Goal: Information Seeking & Learning: Understand process/instructions

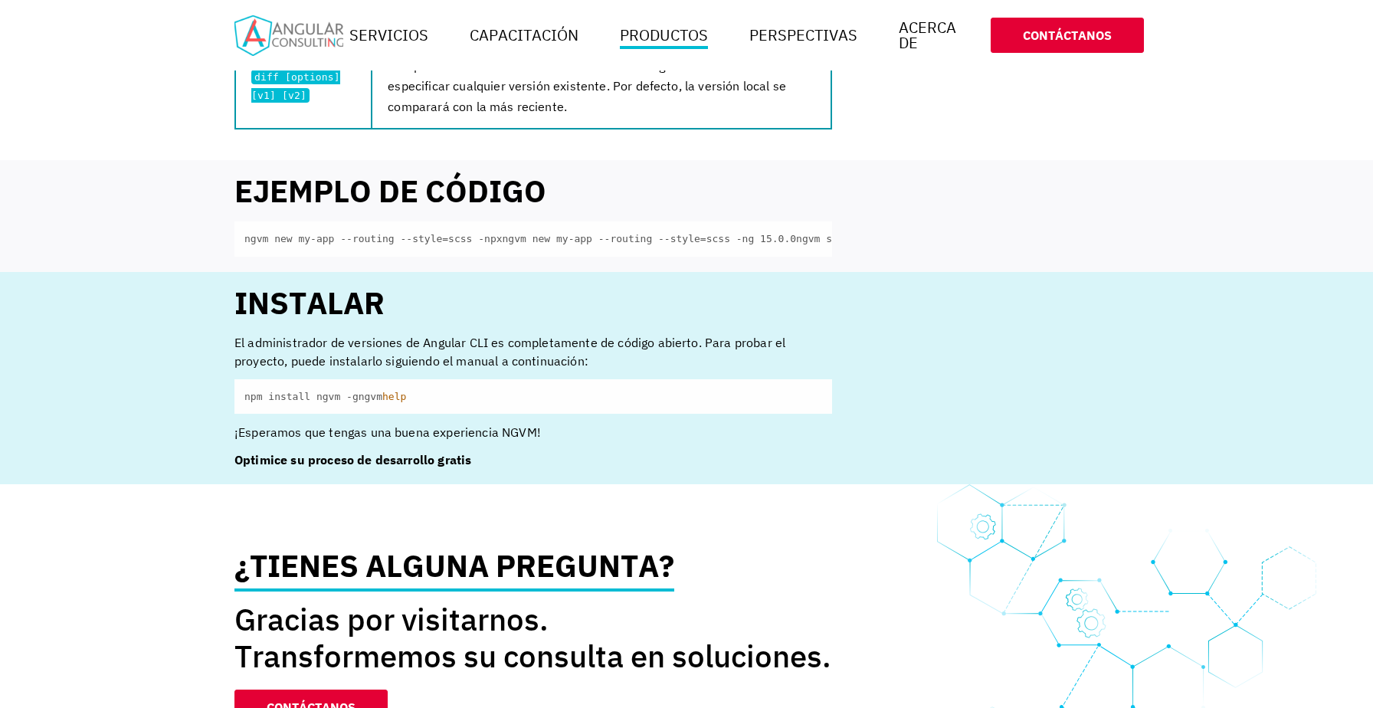
scroll to position [1528, 0]
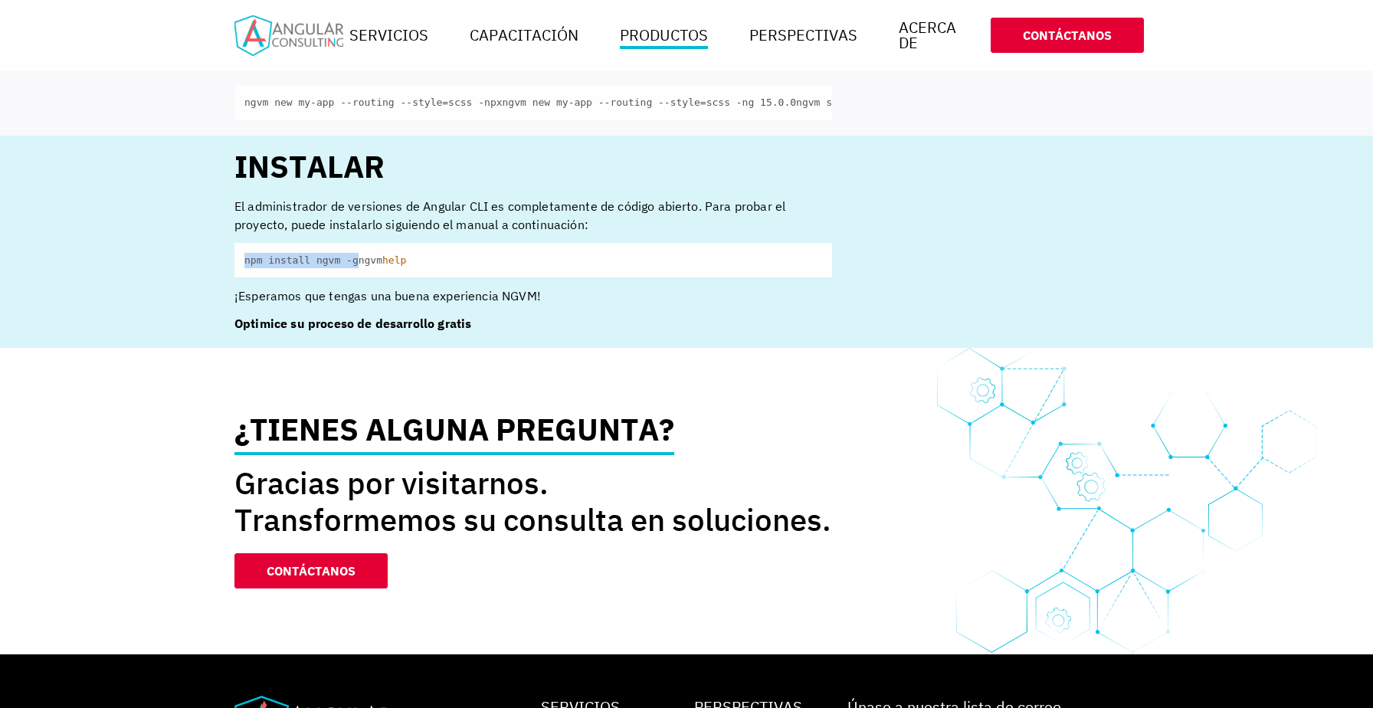
drag, startPoint x: 241, startPoint y: 334, endPoint x: 425, endPoint y: 336, distance: 183.9
click at [425, 278] on code "npm install ngvm -g ngvm help" at bounding box center [533, 260] width 598 height 35
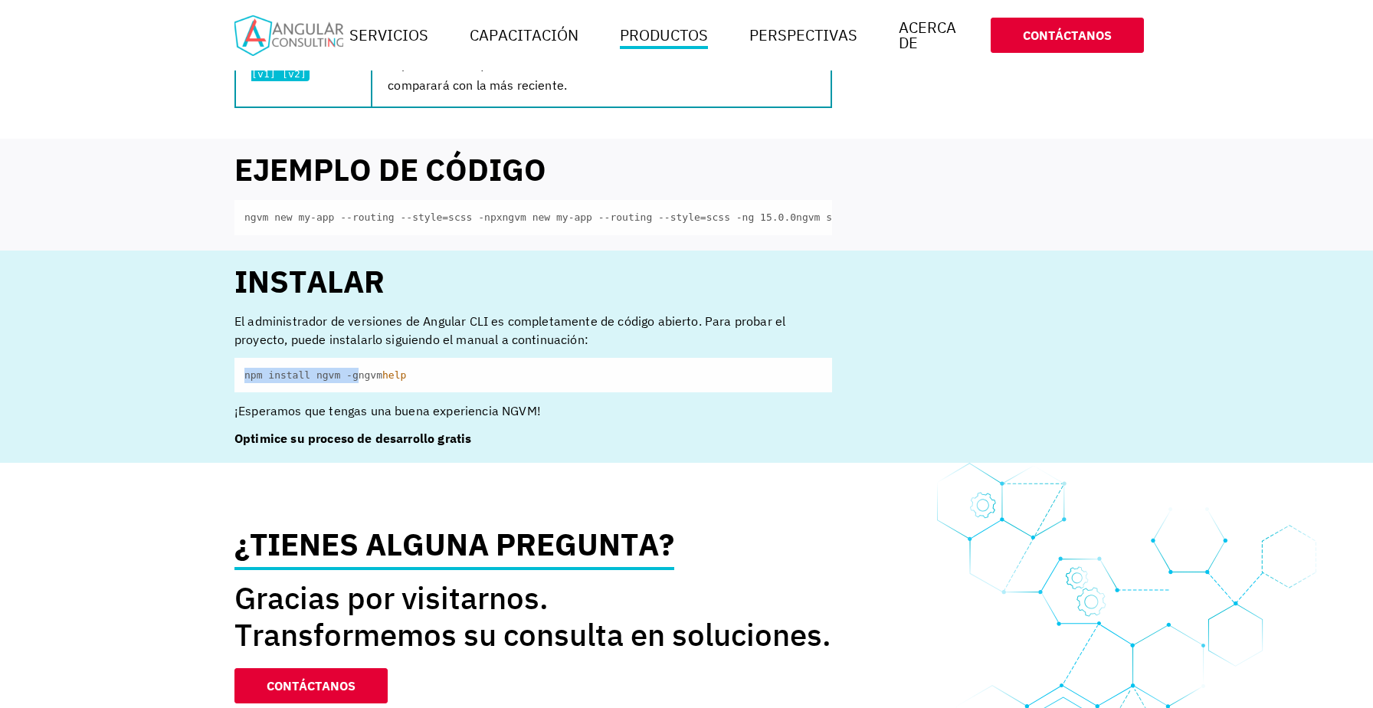
scroll to position [1378, 0]
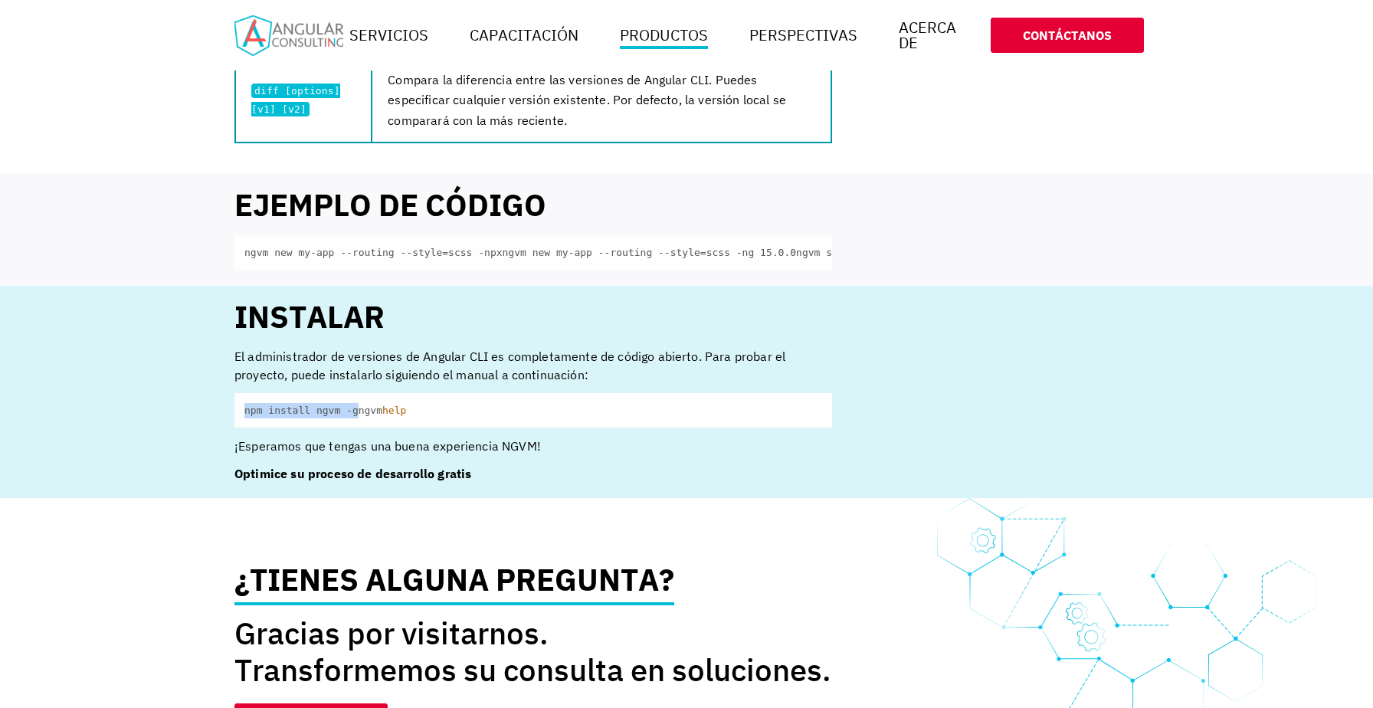
click at [244, 428] on code "npm install ngvm -g ngvm help" at bounding box center [533, 410] width 598 height 35
click at [245, 428] on code "npm install ngvm -g ngvm help" at bounding box center [533, 410] width 598 height 35
click at [359, 428] on code "npm install ngvm -g ngvm help" at bounding box center [533, 410] width 598 height 35
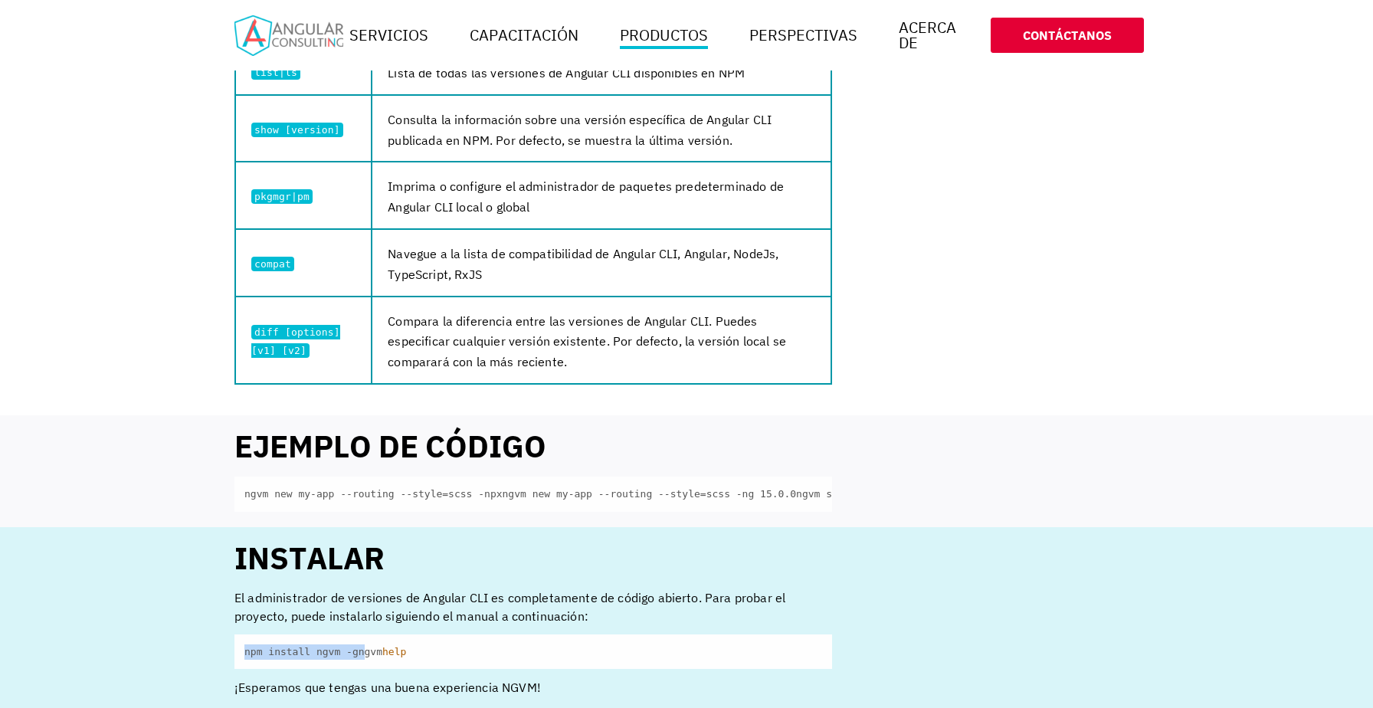
scroll to position [1145, 0]
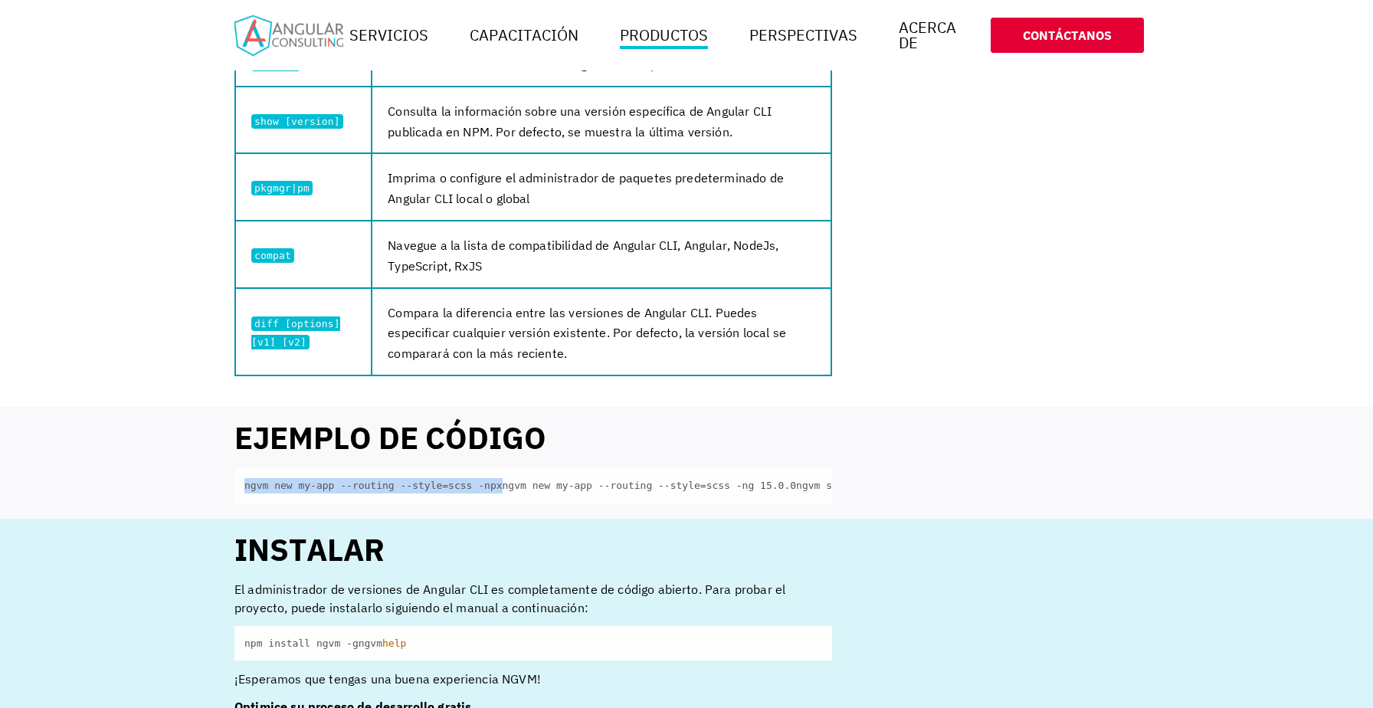
drag, startPoint x: 238, startPoint y: 484, endPoint x: 555, endPoint y: 512, distance: 318.4
click at [585, 486] on code "ngvm new my-app --routing --style=scss -npx ngvm new my-app --routing --style=s…" at bounding box center [533, 485] width 598 height 35
click at [555, 503] on code "ngvm new my-app --routing --style=scss -npx ngvm new my-app --routing --style=s…" at bounding box center [533, 485] width 598 height 35
drag, startPoint x: 296, startPoint y: 492, endPoint x: 306, endPoint y: 529, distance: 39.0
click at [189, 460] on section "Ejemplo de código ngvm new my-app --routing --style=scss -npx ngvm new my-app -…" at bounding box center [686, 463] width 1373 height 112
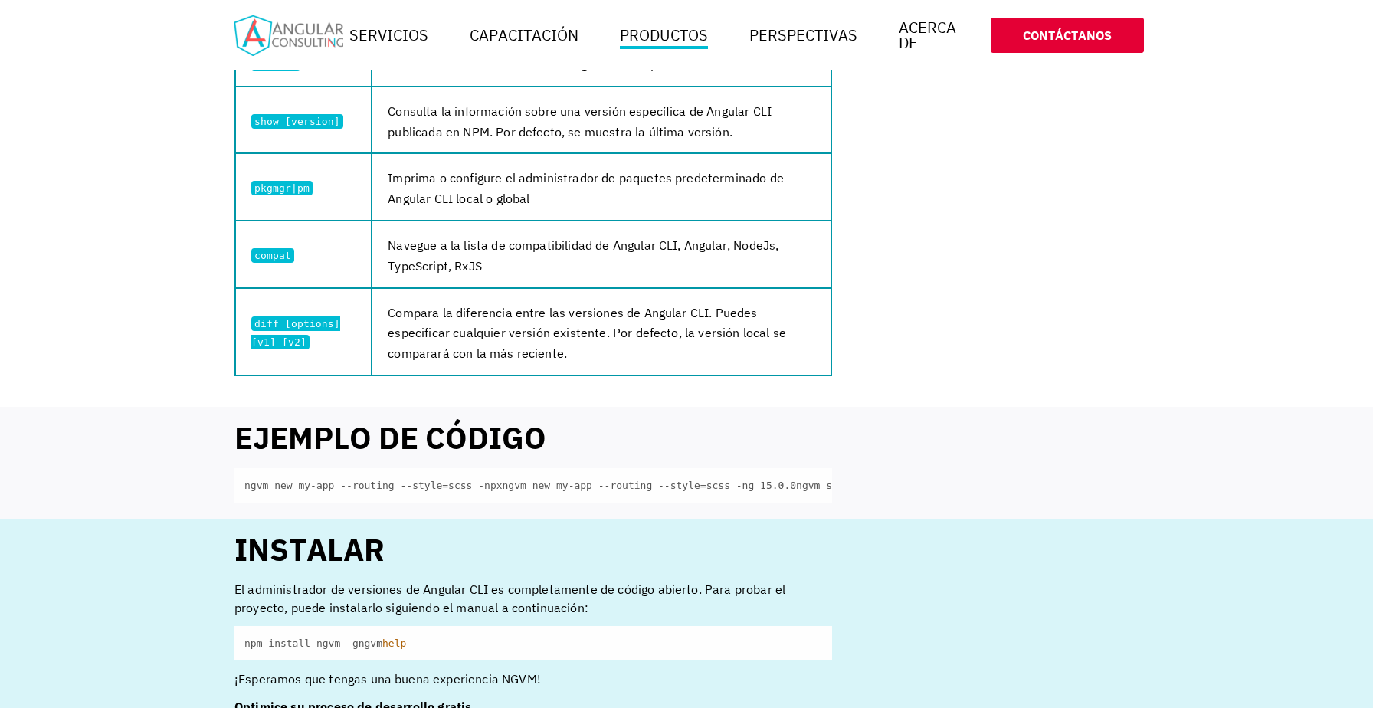
drag, startPoint x: 357, startPoint y: 553, endPoint x: 339, endPoint y: 546, distance: 19.6
click at [356, 503] on code "ngvm new my-app --routing --style=scss -npx ngvm new my-app --routing --style=s…" at bounding box center [533, 485] width 598 height 35
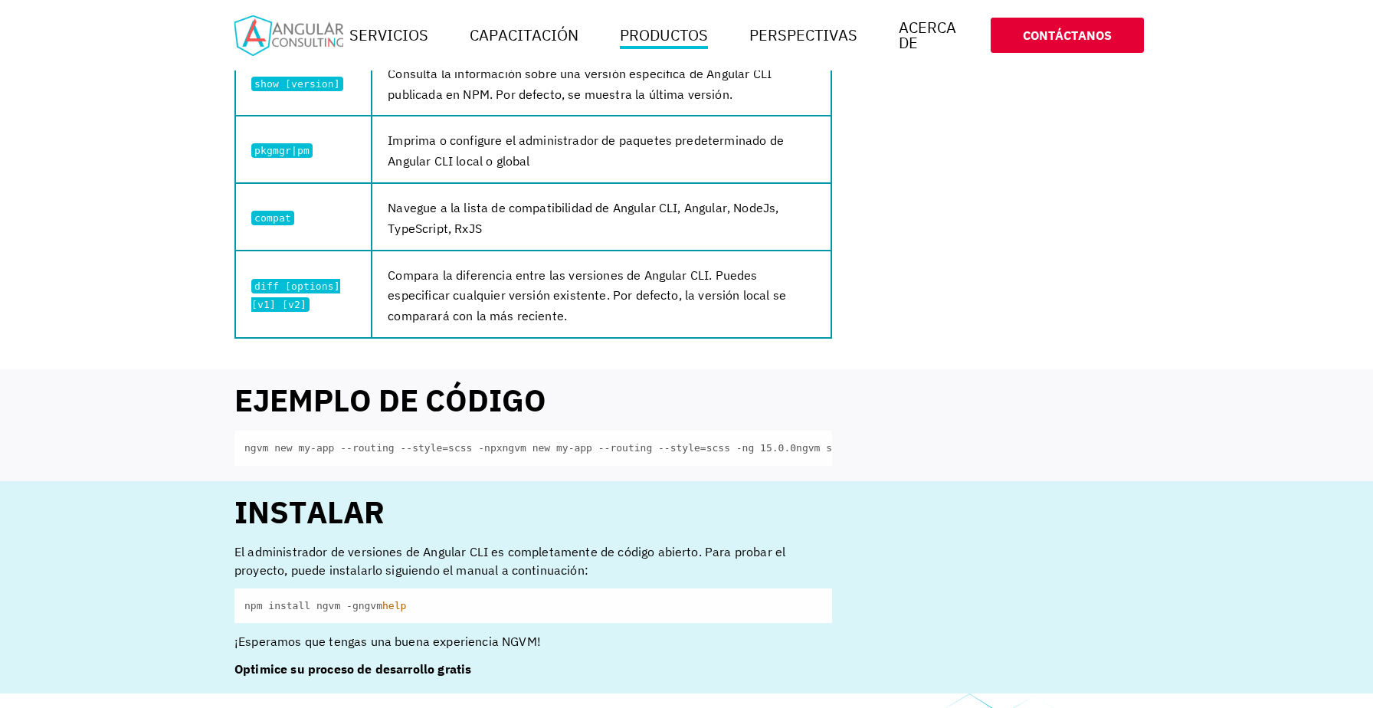
scroll to position [1326, 0]
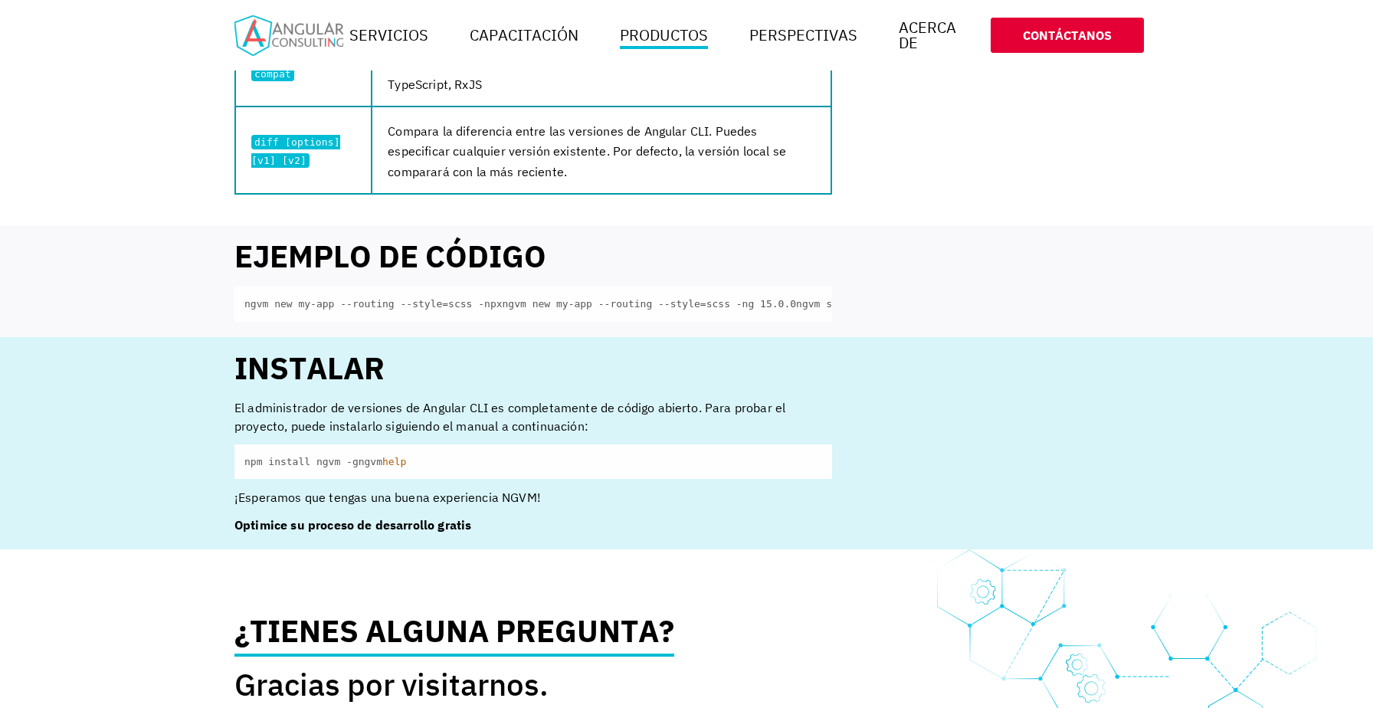
drag, startPoint x: 257, startPoint y: 539, endPoint x: 244, endPoint y: 538, distance: 12.3
click at [256, 480] on code "npm install ngvm -g ngvm help" at bounding box center [533, 461] width 598 height 35
drag, startPoint x: 247, startPoint y: 538, endPoint x: 426, endPoint y: 540, distance: 178.5
click at [431, 480] on code "npm install ngvm -g ngvm help" at bounding box center [533, 461] width 598 height 35
copy code "npm install ngvm -g"
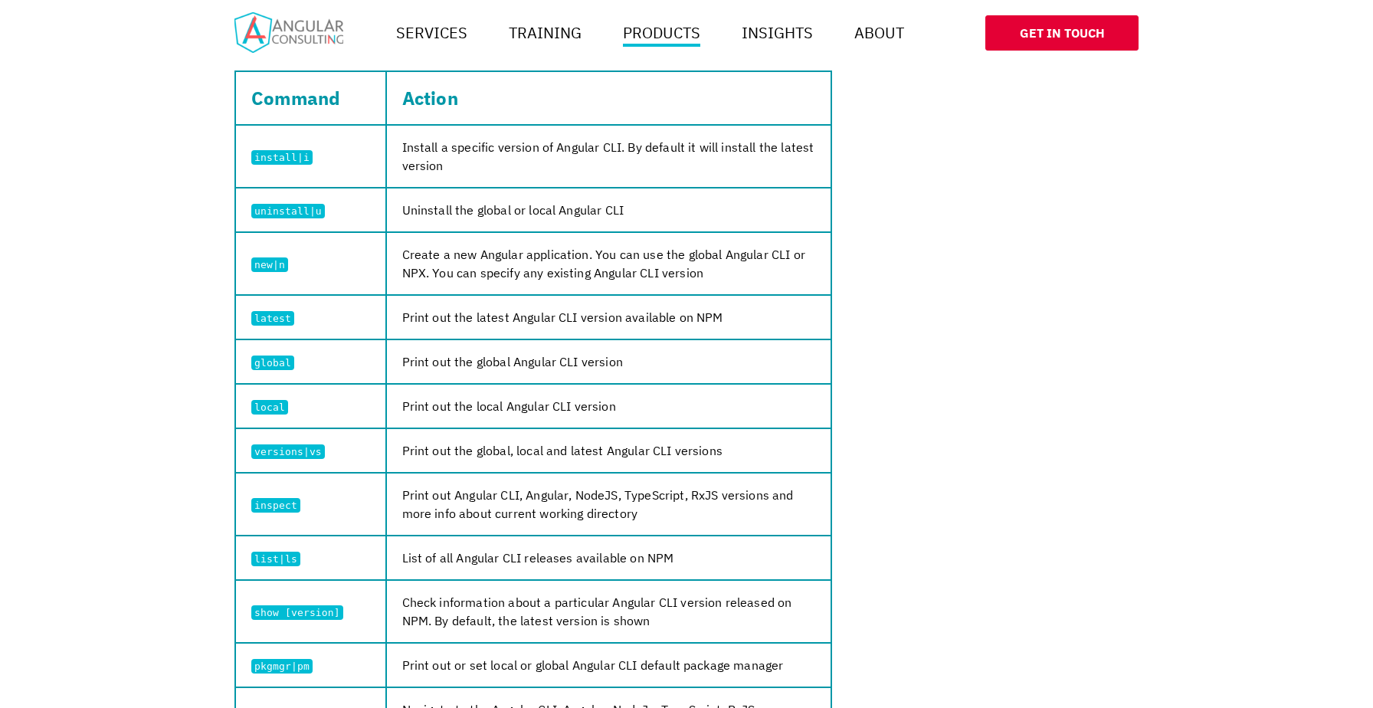
scroll to position [536, 0]
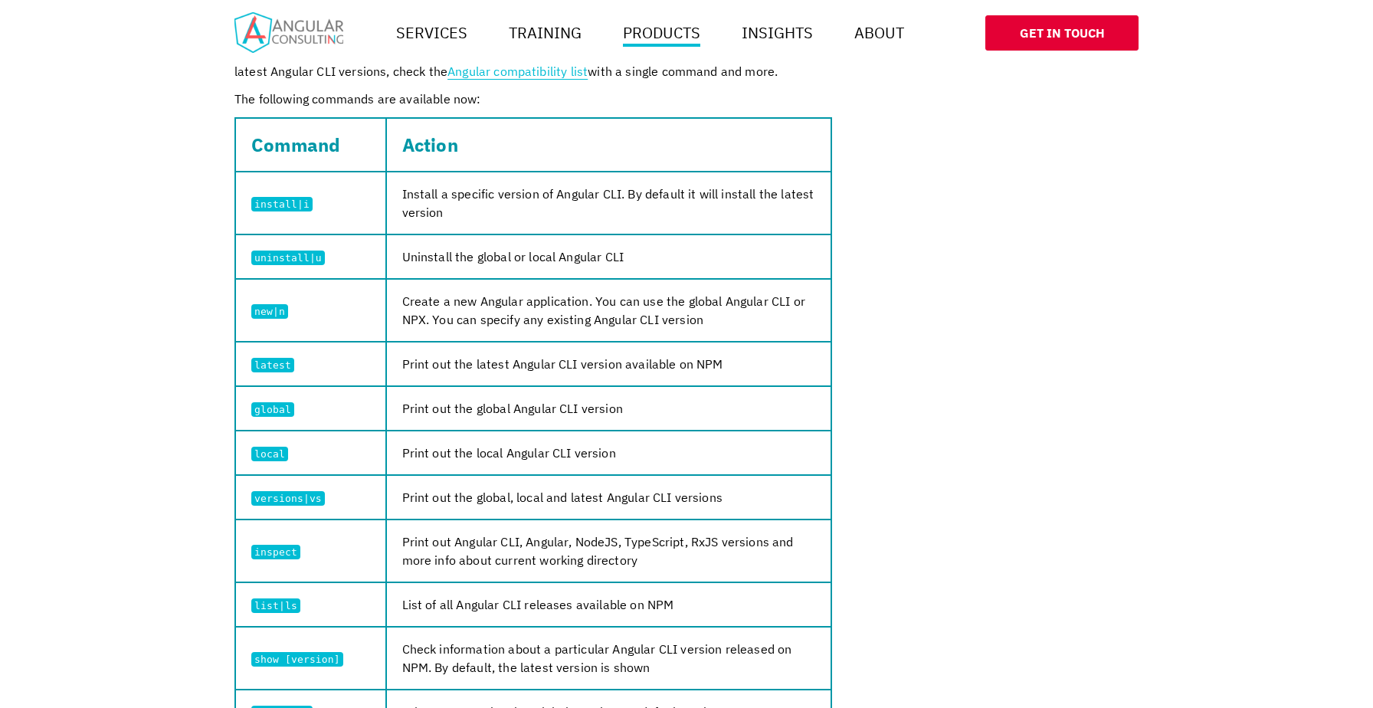
click at [268, 361] on code "latest" at bounding box center [272, 365] width 43 height 15
click at [268, 362] on code "latest" at bounding box center [272, 365] width 43 height 15
copy code "latest"
